Goal: Obtain resource: Download file/media

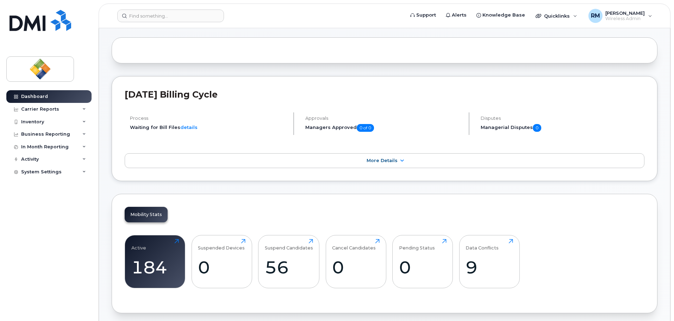
scroll to position [141, 0]
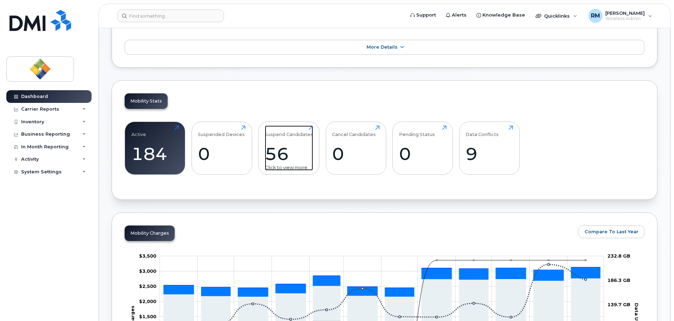
click at [283, 154] on div "56" at bounding box center [289, 153] width 48 height 21
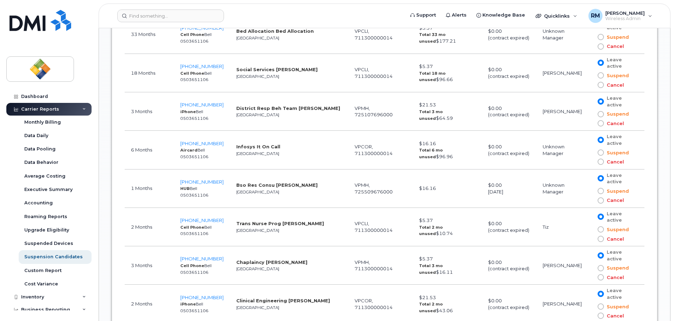
scroll to position [1269, 0]
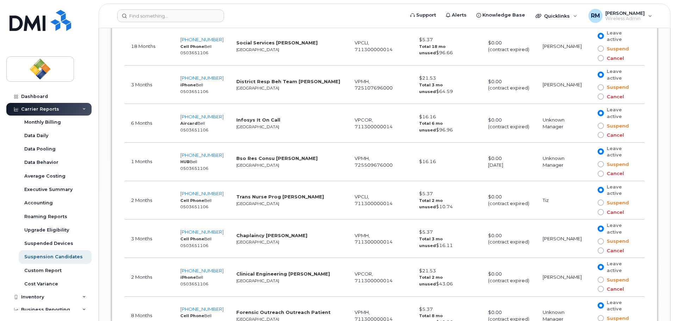
click at [294, 130] on td "Infosys It On Call [GEOGRAPHIC_DATA]" at bounding box center [289, 123] width 118 height 38
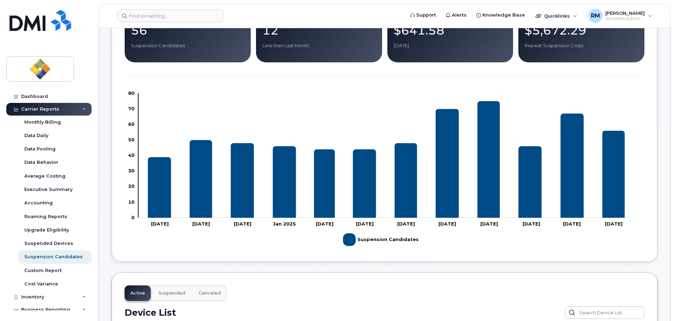
scroll to position [35, 0]
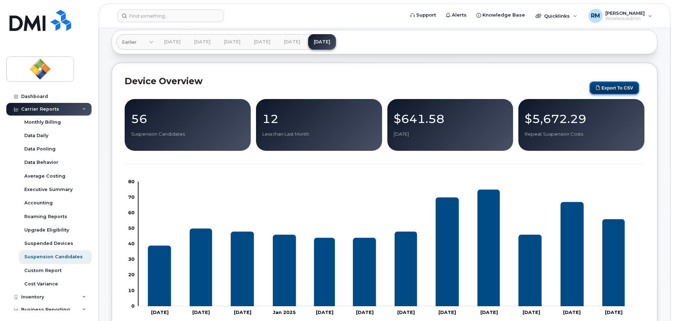
click at [617, 87] on button "Export to CSV" at bounding box center [615, 87] width 50 height 13
